Goal: Check status

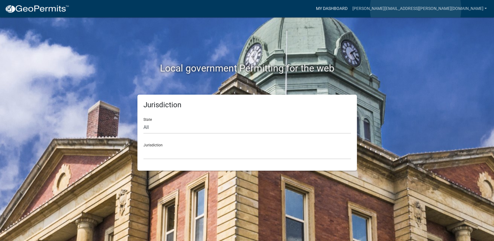
click at [350, 8] on link "My Dashboard" at bounding box center [331, 8] width 36 height 11
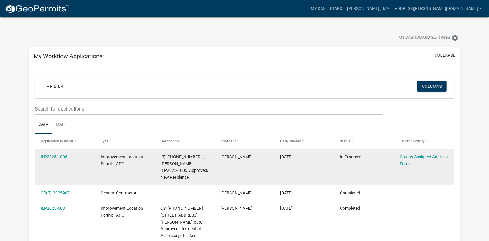
click at [182, 163] on span "LT, [PHONE_NUMBER], , [PERSON_NAME], ILP2025-1005, Approved, New Residence" at bounding box center [183, 166] width 47 height 25
click at [54, 157] on link "ILP2025-1005" at bounding box center [54, 156] width 27 height 5
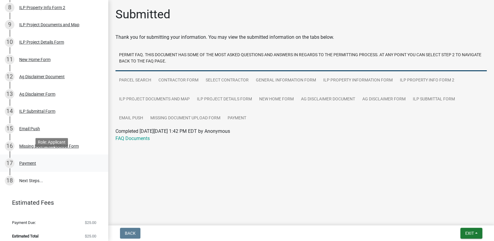
scroll to position [223, 0]
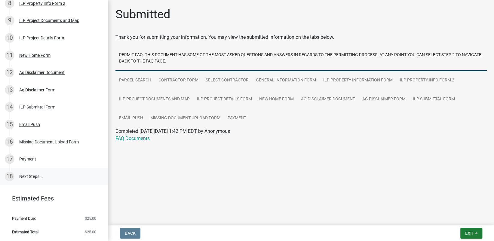
click at [33, 177] on link "18 Next Steps..." at bounding box center [54, 176] width 108 height 17
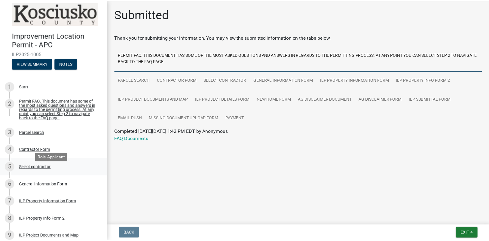
scroll to position [0, 0]
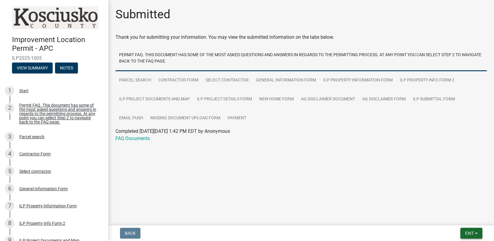
click at [471, 234] on span "Exit" at bounding box center [469, 233] width 9 height 5
click at [447, 216] on button "Save & Exit" at bounding box center [458, 217] width 48 height 14
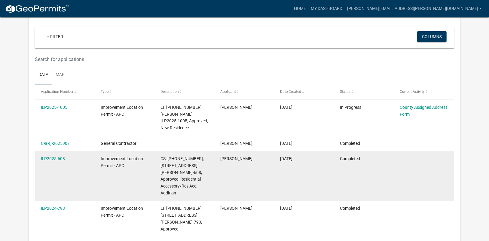
scroll to position [49, 0]
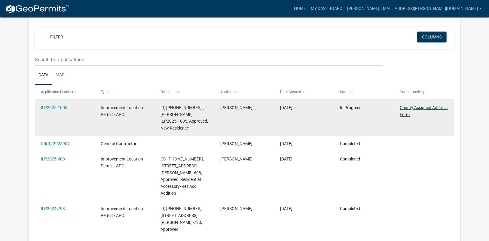
click at [406, 105] on link "County Assigned Address Form" at bounding box center [424, 111] width 48 height 12
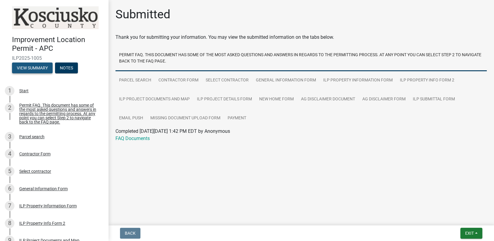
click at [28, 65] on button "View Summary" at bounding box center [32, 68] width 41 height 11
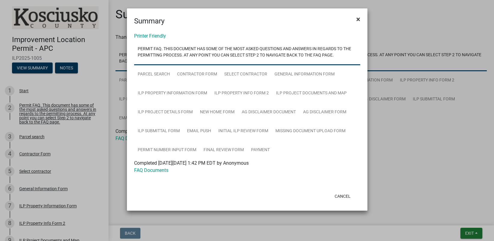
click at [359, 17] on span "×" at bounding box center [358, 19] width 4 height 8
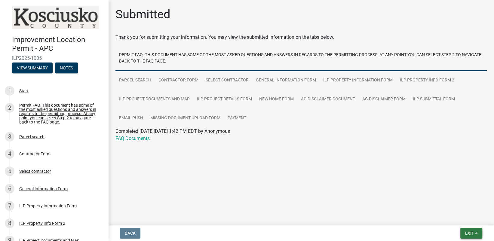
click at [468, 234] on span "Exit" at bounding box center [469, 233] width 9 height 5
